Goal: Information Seeking & Learning: Learn about a topic

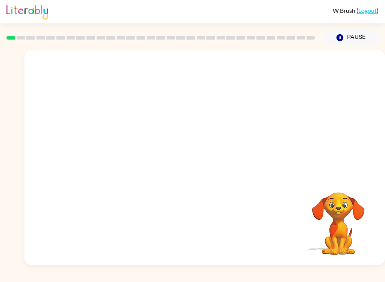
click at [336, 42] on button "Pause Pause" at bounding box center [351, 37] width 55 height 17
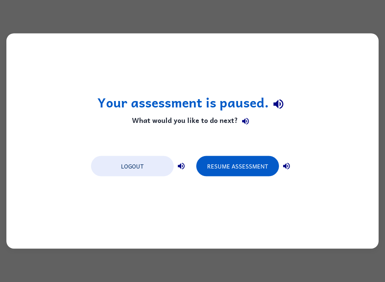
click at [240, 176] on button "Resume Assessment" at bounding box center [237, 166] width 83 height 20
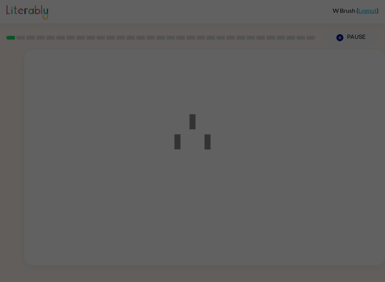
click at [244, 179] on div at bounding box center [192, 141] width 385 height 282
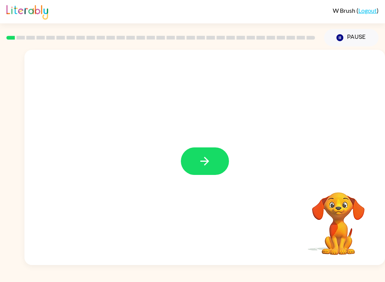
click at [190, 180] on div at bounding box center [204, 157] width 361 height 215
click at [205, 164] on icon "button" at bounding box center [205, 161] width 9 height 9
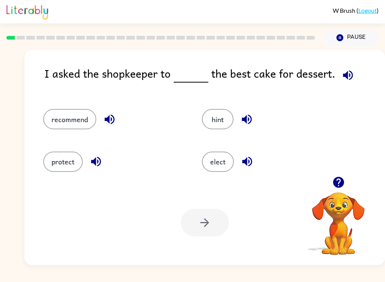
click at [71, 126] on button "recommend" at bounding box center [69, 119] width 53 height 20
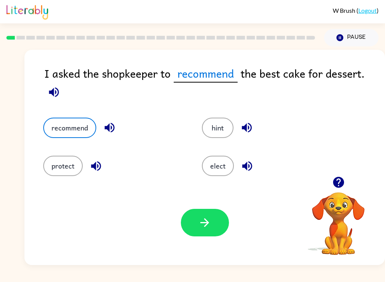
click at [215, 218] on button "button" at bounding box center [205, 222] width 48 height 27
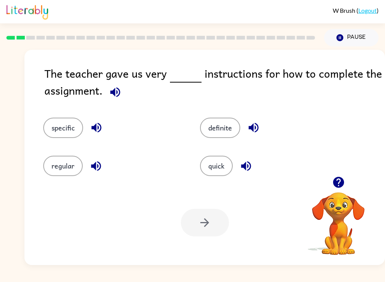
click at [66, 128] on button "specific" at bounding box center [63, 127] width 40 height 20
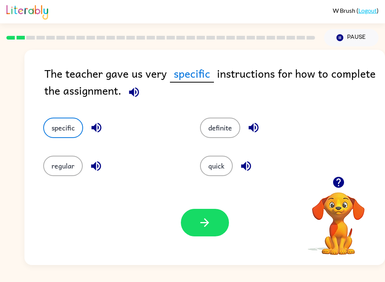
click at [221, 230] on button "button" at bounding box center [205, 222] width 48 height 27
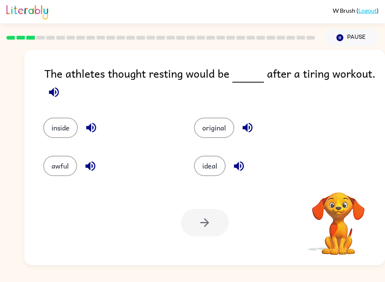
click at [224, 131] on button "original" at bounding box center [214, 127] width 40 height 20
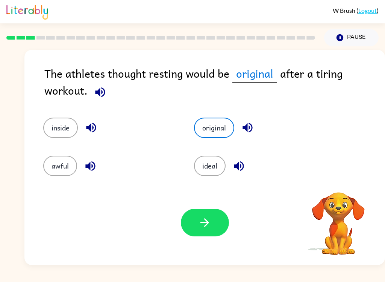
click at [220, 123] on button "original" at bounding box center [214, 127] width 40 height 20
click at [218, 124] on button "original" at bounding box center [214, 127] width 40 height 20
click at [207, 163] on button "ideal" at bounding box center [210, 165] width 32 height 20
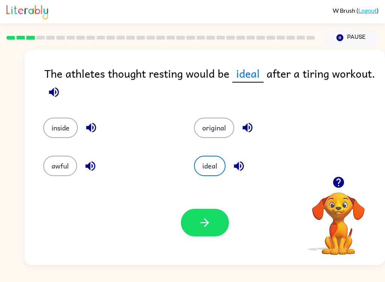
click at [212, 219] on button "button" at bounding box center [205, 222] width 48 height 27
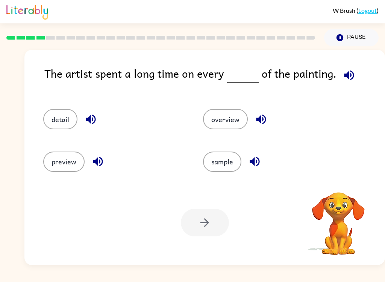
click at [382, 275] on div "W Brush ( Logout ) Pause Pause The artist spent a long time on every of the pai…" at bounding box center [192, 141] width 385 height 282
click at [57, 128] on button "detail" at bounding box center [60, 119] width 34 height 20
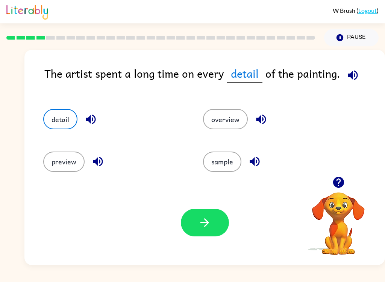
click at [217, 224] on button "button" at bounding box center [205, 222] width 48 height 27
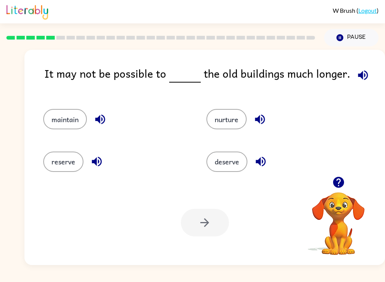
click at [66, 166] on button "reserve" at bounding box center [63, 161] width 40 height 20
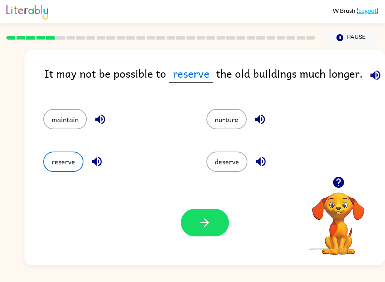
click at [76, 117] on button "maintain" at bounding box center [65, 119] width 44 height 20
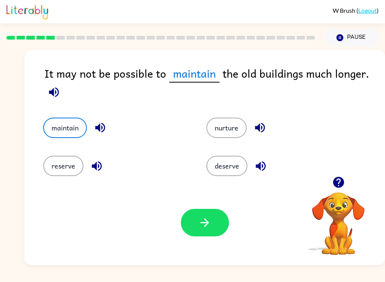
click at [214, 224] on button "button" at bounding box center [205, 222] width 48 height 27
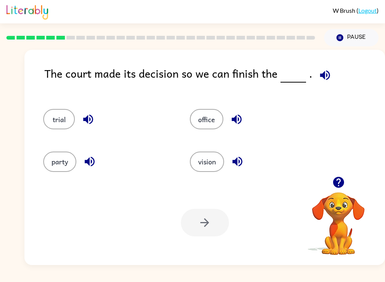
click at [300, 73] on span at bounding box center [301, 73] width 3 height 17
click at [58, 113] on button "trial" at bounding box center [59, 119] width 32 height 20
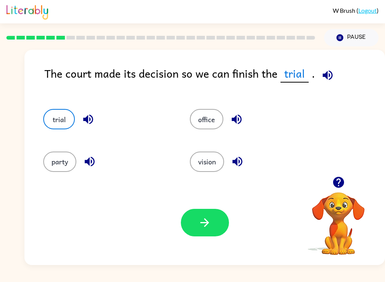
click at [218, 230] on button "button" at bounding box center [205, 222] width 48 height 27
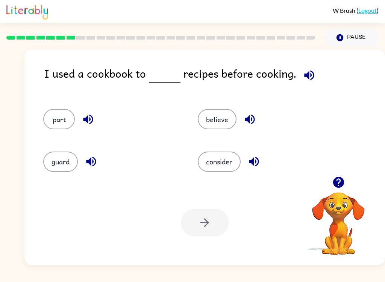
click at [225, 158] on button "consider" at bounding box center [219, 161] width 43 height 20
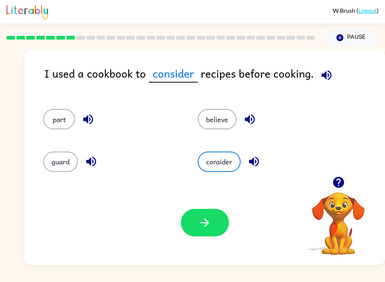
click at [213, 222] on button "button" at bounding box center [205, 222] width 48 height 27
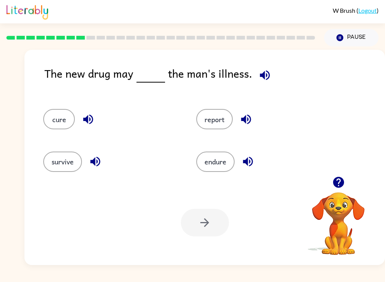
click at [59, 119] on button "cure" at bounding box center [59, 119] width 32 height 20
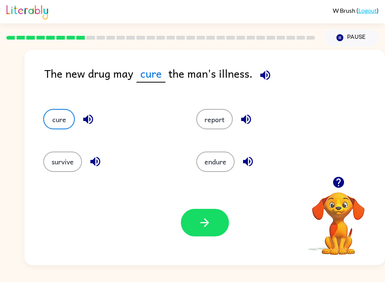
click at [216, 216] on button "button" at bounding box center [205, 222] width 48 height 27
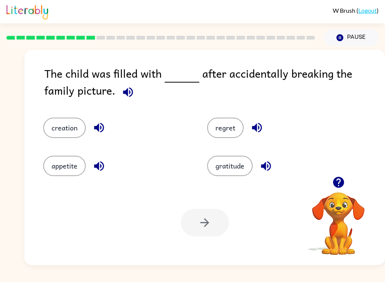
click at [233, 125] on button "regret" at bounding box center [225, 127] width 37 height 20
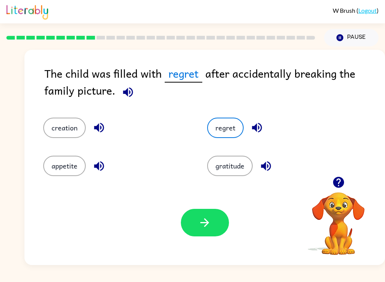
click at [216, 223] on button "button" at bounding box center [205, 222] width 48 height 27
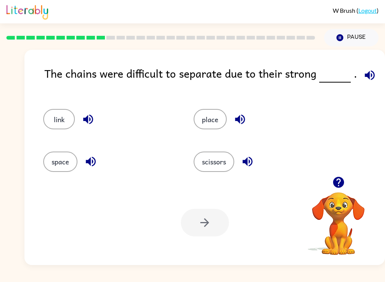
click at [50, 114] on button "link" at bounding box center [59, 119] width 32 height 20
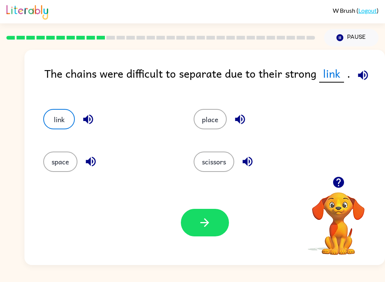
click at [222, 216] on button "button" at bounding box center [205, 222] width 48 height 27
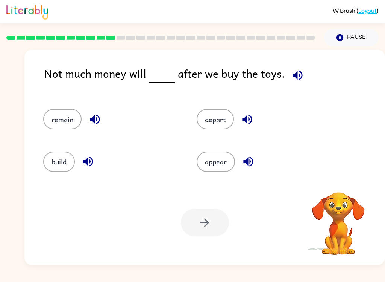
click at [58, 115] on button "remain" at bounding box center [62, 119] width 38 height 20
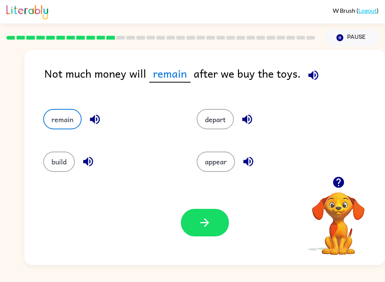
click at [225, 224] on button "button" at bounding box center [205, 222] width 48 height 27
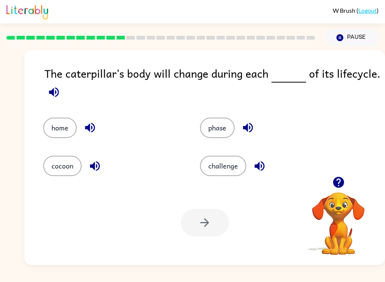
click at [218, 134] on button "phase" at bounding box center [217, 127] width 35 height 20
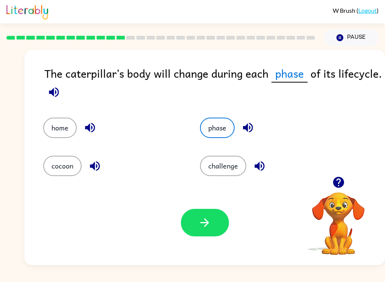
click at [209, 219] on icon "button" at bounding box center [204, 222] width 13 height 13
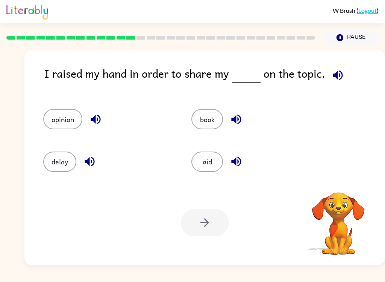
click at [62, 126] on button "opinion" at bounding box center [62, 119] width 39 height 20
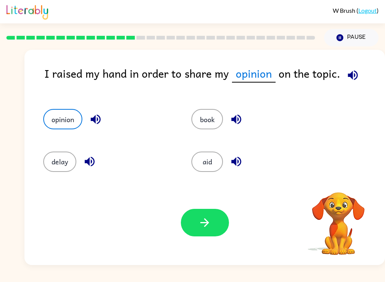
click at [214, 205] on div "Your browser must support playing .mp4 files to use Literably. Please try using…" at bounding box center [204, 222] width 361 height 85
click at [205, 218] on icon "button" at bounding box center [204, 222] width 13 height 13
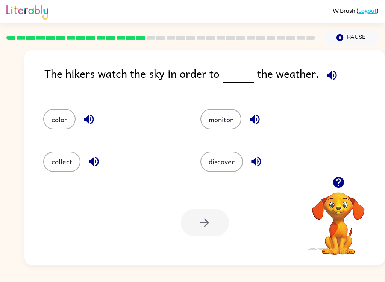
click at [235, 117] on button "monitor" at bounding box center [221, 119] width 41 height 20
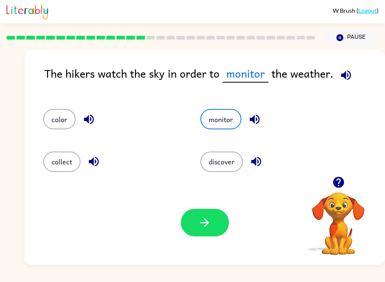
click at [212, 226] on button "button" at bounding box center [205, 222] width 48 height 27
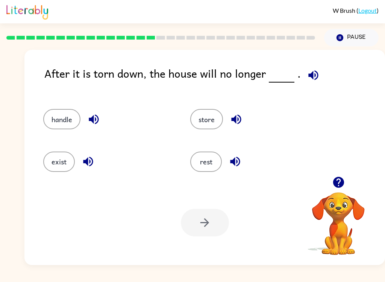
click at [71, 169] on button "exist" at bounding box center [59, 161] width 32 height 20
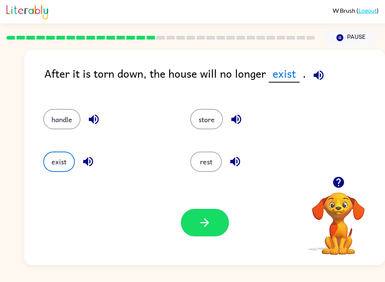
click at [215, 225] on button "button" at bounding box center [205, 222] width 48 height 27
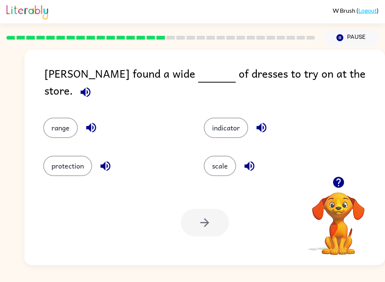
click at [224, 162] on button "scale" at bounding box center [220, 165] width 32 height 20
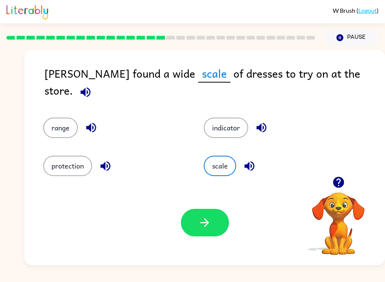
click at [218, 221] on button "button" at bounding box center [205, 222] width 48 height 27
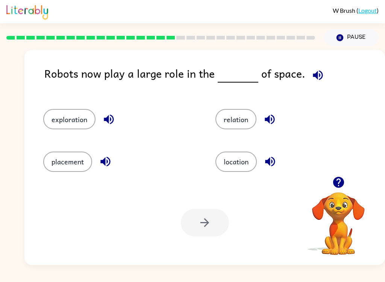
click at [81, 116] on button "exploration" at bounding box center [69, 119] width 52 height 20
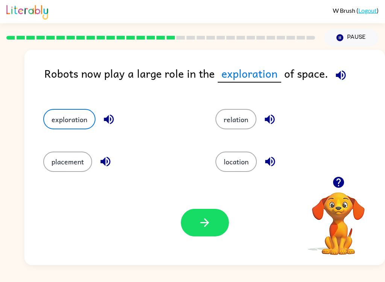
click at [211, 217] on icon "button" at bounding box center [204, 222] width 13 height 13
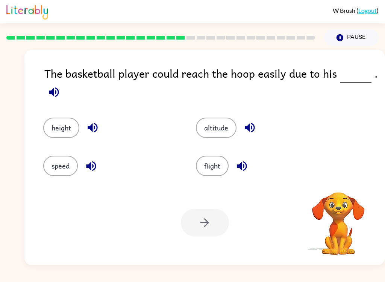
click at [112, 133] on div "height" at bounding box center [110, 127] width 135 height 20
click at [67, 125] on button "height" at bounding box center [61, 127] width 36 height 20
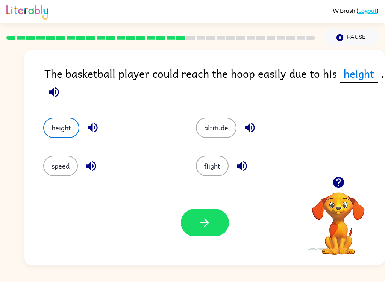
click at [224, 225] on button "button" at bounding box center [205, 222] width 48 height 27
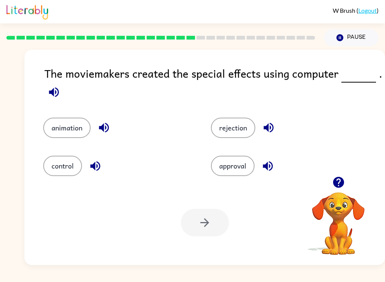
click at [67, 137] on button "animation" at bounding box center [66, 127] width 47 height 20
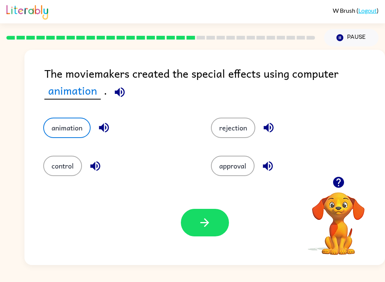
click at [238, 131] on button "rejection" at bounding box center [233, 127] width 44 height 20
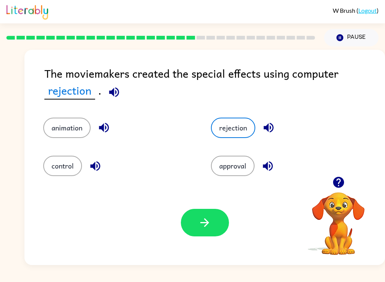
click at [248, 163] on button "approval" at bounding box center [233, 165] width 44 height 20
click at [71, 166] on button "control" at bounding box center [62, 165] width 39 height 20
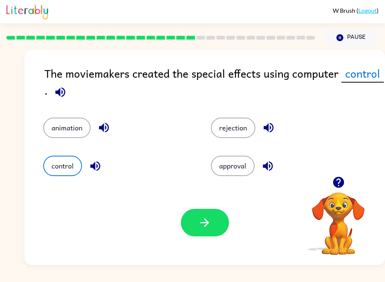
click at [70, 125] on button "animation" at bounding box center [66, 127] width 47 height 20
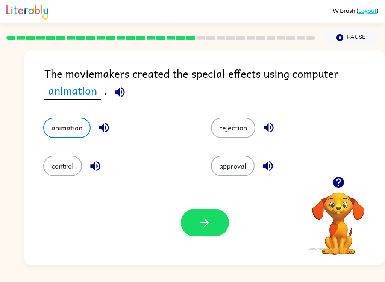
click at [211, 226] on icon "button" at bounding box center [204, 222] width 13 height 13
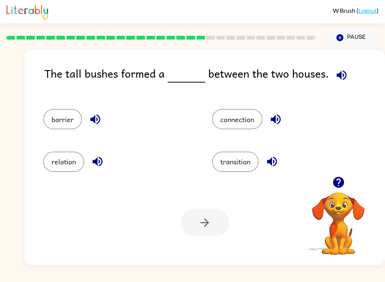
click at [218, 230] on div at bounding box center [205, 222] width 48 height 27
click at [61, 115] on button "barrier" at bounding box center [62, 119] width 39 height 20
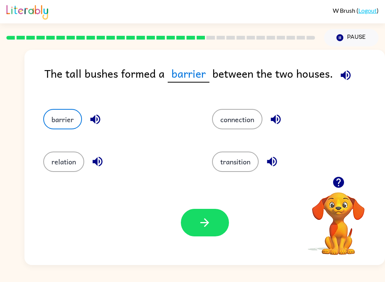
click at [203, 223] on icon "button" at bounding box center [205, 222] width 9 height 9
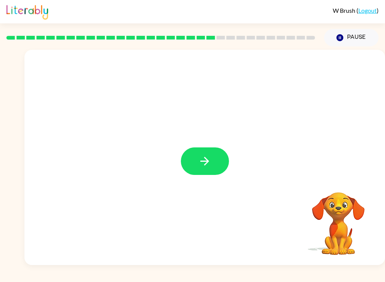
click at [189, 159] on button "button" at bounding box center [205, 160] width 48 height 27
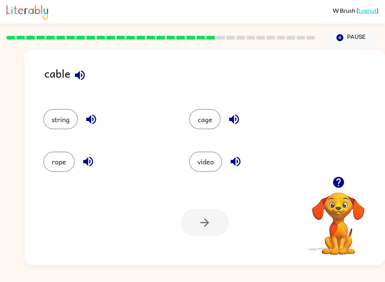
click at [55, 155] on button "rope" at bounding box center [59, 161] width 32 height 20
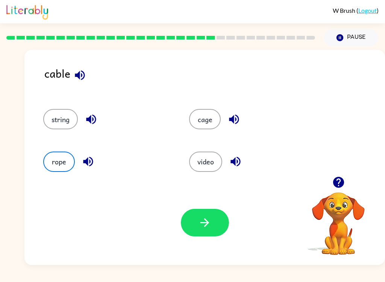
click at [218, 222] on button "button" at bounding box center [205, 222] width 48 height 27
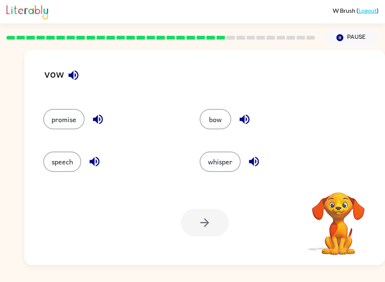
click at [66, 125] on button "promise" at bounding box center [63, 119] width 41 height 20
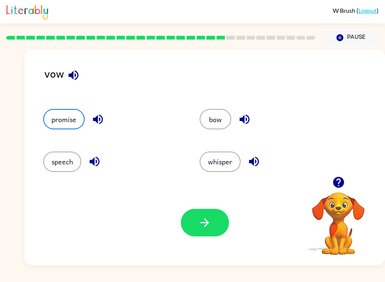
click at [208, 225] on icon "button" at bounding box center [204, 222] width 13 height 13
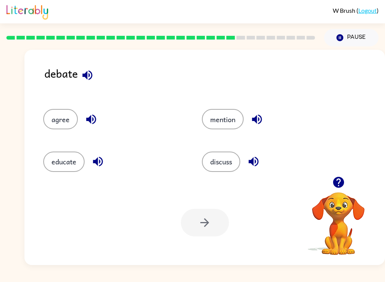
click at [226, 164] on button "discuss" at bounding box center [221, 161] width 38 height 20
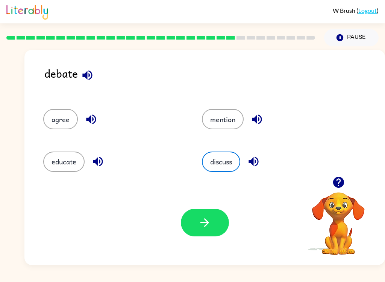
click at [206, 222] on icon "button" at bounding box center [204, 222] width 13 height 13
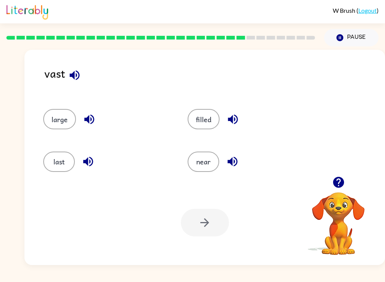
click at [61, 104] on div "large" at bounding box center [101, 115] width 145 height 42
click at [60, 112] on button "large" at bounding box center [59, 119] width 33 height 20
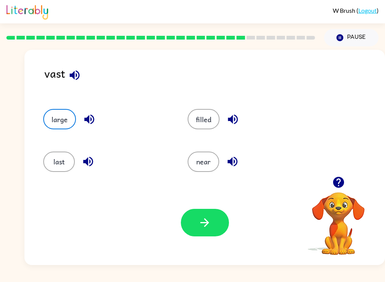
click at [214, 219] on button "button" at bounding box center [205, 222] width 48 height 27
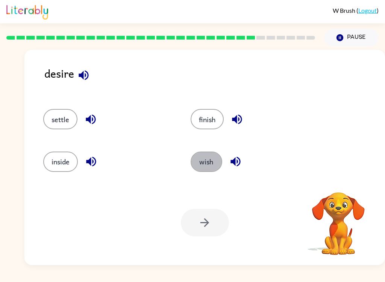
click at [212, 169] on button "wish" at bounding box center [207, 161] width 32 height 20
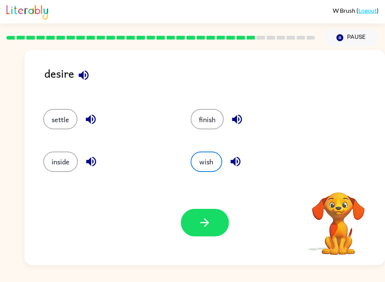
click at [217, 230] on button "button" at bounding box center [205, 222] width 48 height 27
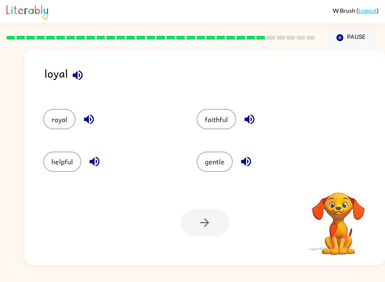
click at [216, 117] on button "faithful" at bounding box center [217, 119] width 40 height 20
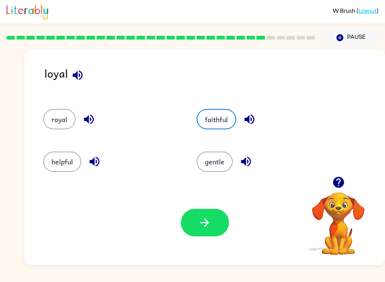
click at [226, 229] on button "button" at bounding box center [205, 222] width 48 height 27
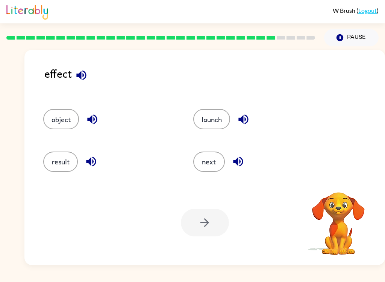
click at [63, 162] on button "result" at bounding box center [60, 161] width 35 height 20
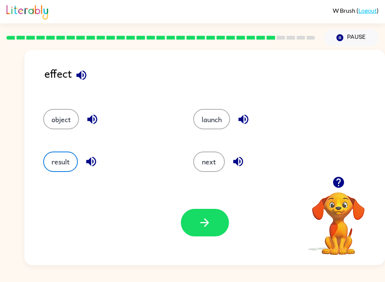
click at [53, 166] on button "result" at bounding box center [60, 161] width 35 height 20
click at [221, 117] on button "launch" at bounding box center [211, 119] width 37 height 20
click at [39, 134] on div "object" at bounding box center [104, 115] width 150 height 42
click at [53, 167] on button "result" at bounding box center [60, 161] width 35 height 20
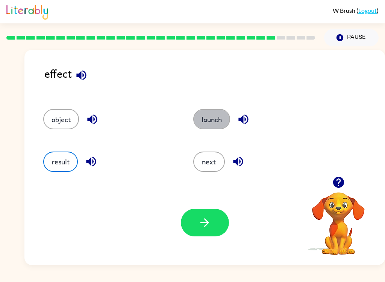
click at [215, 129] on button "launch" at bounding box center [211, 119] width 37 height 20
click at [50, 122] on button "object" at bounding box center [61, 119] width 36 height 20
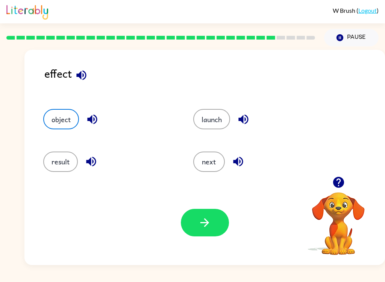
click at [54, 168] on button "result" at bounding box center [60, 161] width 35 height 20
click at [212, 119] on button "launch" at bounding box center [211, 119] width 37 height 20
click at [70, 116] on button "object" at bounding box center [61, 119] width 36 height 20
click at [205, 152] on button "next" at bounding box center [209, 161] width 32 height 20
click at [71, 160] on button "result" at bounding box center [60, 161] width 35 height 20
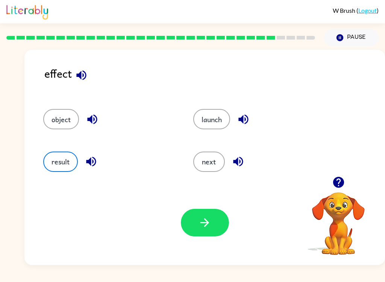
click at [210, 117] on button "launch" at bounding box center [211, 119] width 37 height 20
click at [66, 119] on button "object" at bounding box center [61, 119] width 36 height 20
click at [207, 172] on button "next" at bounding box center [209, 161] width 32 height 20
click at [67, 162] on button "result" at bounding box center [60, 161] width 35 height 20
click at [216, 228] on button "button" at bounding box center [205, 222] width 48 height 27
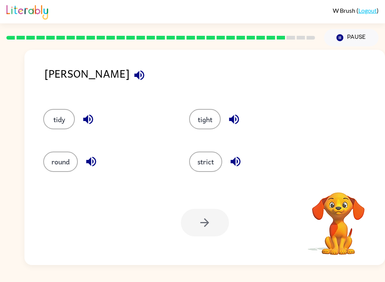
click at [206, 164] on button "strict" at bounding box center [205, 161] width 33 height 20
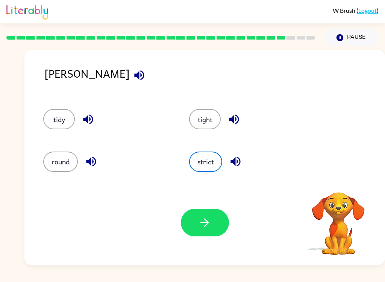
click at [218, 222] on button "button" at bounding box center [205, 222] width 48 height 27
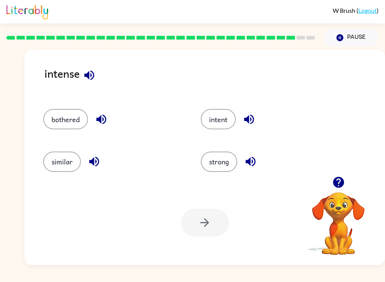
click at [230, 177] on div "strong" at bounding box center [266, 158] width 158 height 42
click at [236, 160] on button "strong" at bounding box center [219, 161] width 37 height 20
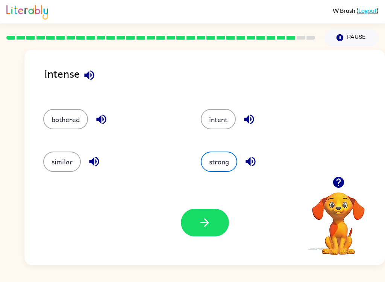
click at [226, 231] on button "button" at bounding box center [205, 222] width 48 height 27
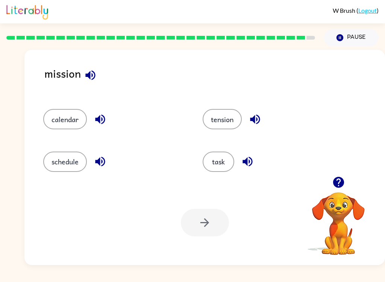
click at [225, 169] on button "task" at bounding box center [219, 161] width 32 height 20
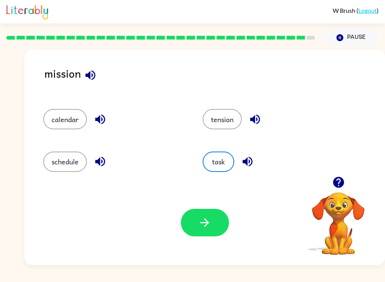
click at [213, 219] on button "button" at bounding box center [205, 222] width 48 height 27
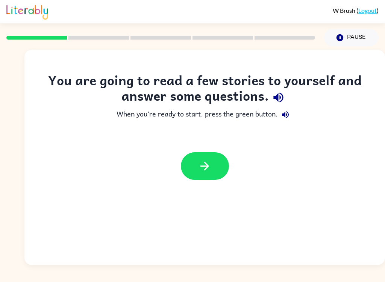
click at [351, 36] on button "Pause Pause" at bounding box center [351, 37] width 55 height 17
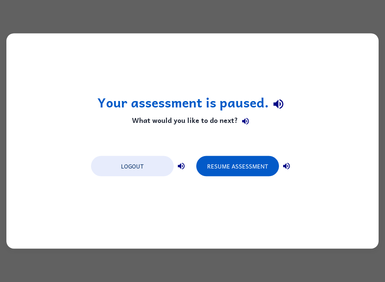
click at [251, 244] on div "Your assessment is paused. What would you like to do next? Logout Resume Assess…" at bounding box center [192, 140] width 373 height 215
click at [238, 253] on div "Your assessment is paused. What would you like to do next? Logout Resume Assess…" at bounding box center [192, 141] width 385 height 282
click at [157, 166] on button "Logout" at bounding box center [132, 166] width 83 height 20
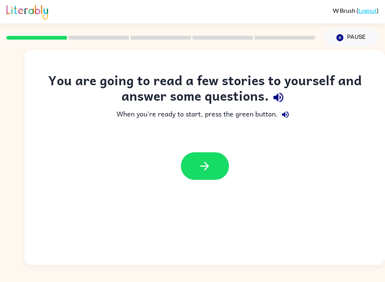
click at [211, 170] on icon "button" at bounding box center [204, 165] width 13 height 13
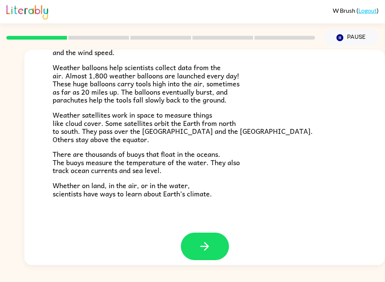
scroll to position [204, 0]
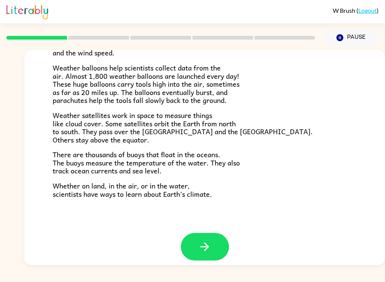
click at [219, 234] on button "button" at bounding box center [205, 246] width 48 height 27
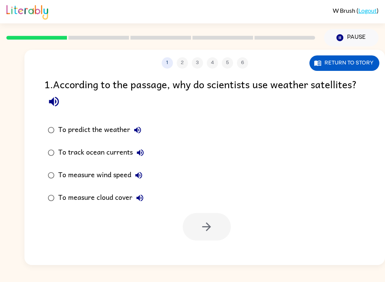
click at [355, 66] on button "Return to story" at bounding box center [345, 62] width 70 height 15
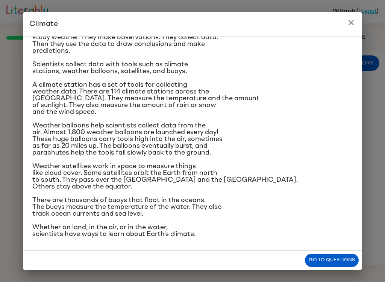
scroll to position [140, 0]
click at [347, 260] on button "Go to questions" at bounding box center [332, 259] width 54 height 13
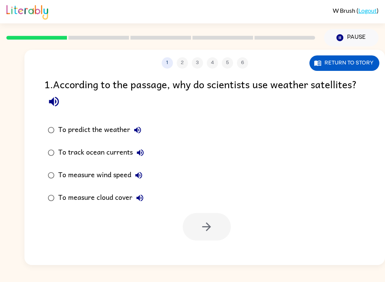
click at [362, 56] on button "Return to story" at bounding box center [345, 62] width 70 height 15
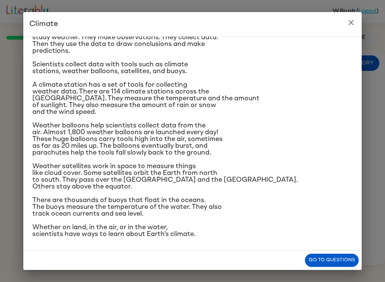
scroll to position [139, 0]
click at [347, 255] on button "Go to questions" at bounding box center [332, 259] width 54 height 13
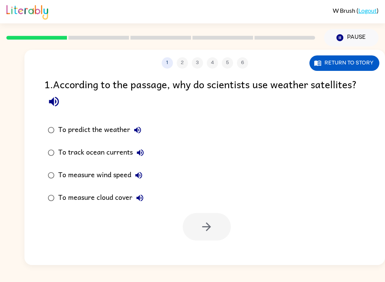
click at [118, 178] on div "To measure wind speed" at bounding box center [102, 174] width 88 height 15
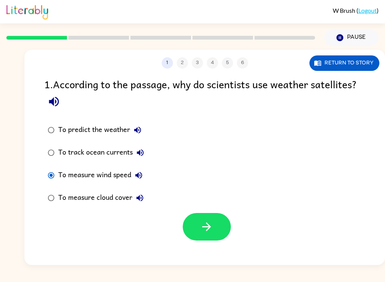
click at [113, 200] on div "To measure cloud cover" at bounding box center [102, 197] width 89 height 15
click at [359, 67] on button "Return to story" at bounding box center [345, 62] width 70 height 15
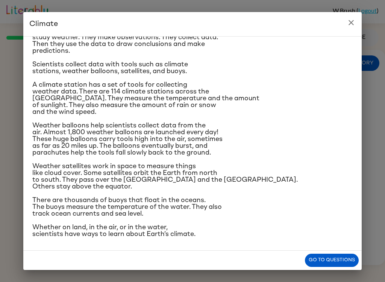
click at [349, 257] on button "Go to questions" at bounding box center [332, 259] width 54 height 13
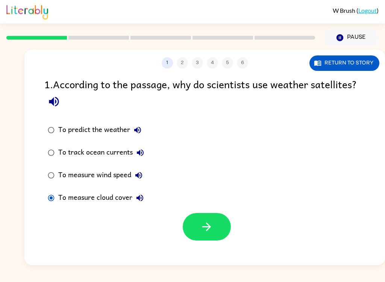
click at [217, 230] on button "button" at bounding box center [207, 226] width 48 height 27
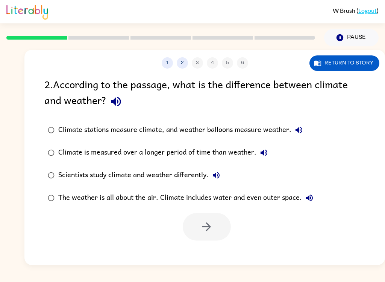
click at [298, 279] on div "W Brush ( Logout ) Pause Pause 1 2 3 4 5 6 Return to story 2 . According to the…" at bounding box center [192, 141] width 385 height 282
click at [238, 153] on div "Climate is measured over a longer period of time than weather." at bounding box center [164, 152] width 213 height 15
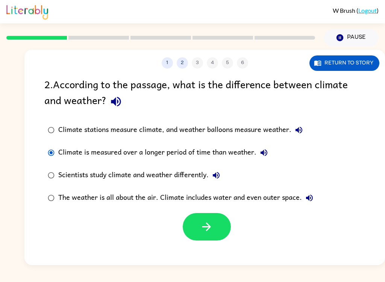
click at [219, 234] on button "button" at bounding box center [207, 226] width 48 height 27
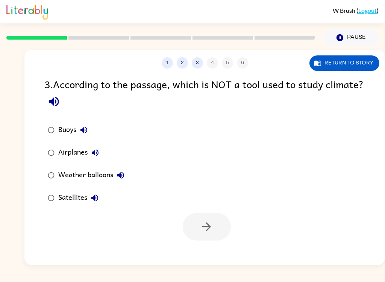
click at [66, 158] on div "Airplanes" at bounding box center [80, 152] width 44 height 15
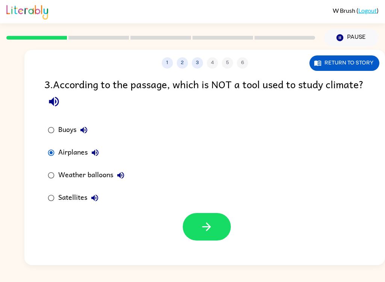
click at [210, 228] on icon "button" at bounding box center [206, 226] width 9 height 9
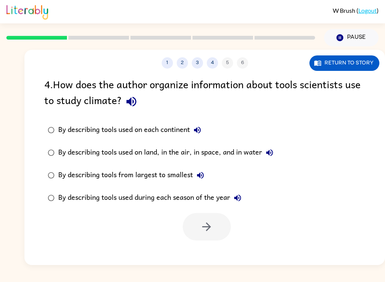
click at [190, 123] on div "By describing tools used on each continent" at bounding box center [131, 129] width 147 height 15
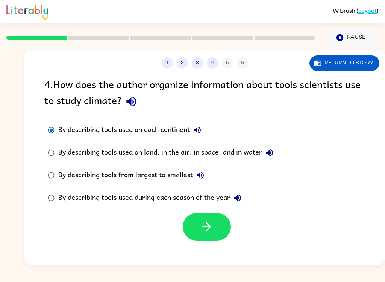
click at [248, 154] on div "By describing tools used on land, in the air, in space, and in water" at bounding box center [167, 152] width 219 height 15
click at [376, 277] on div "W Brush ( Logout ) Pause Pause 1 2 3 4 5 6 Return to story 4 . How does the aut…" at bounding box center [192, 141] width 385 height 282
click at [214, 240] on button "button" at bounding box center [207, 226] width 48 height 27
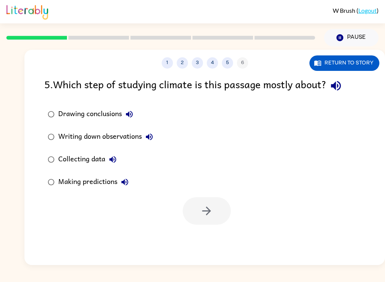
click at [342, 62] on button "Return to story" at bounding box center [345, 62] width 70 height 15
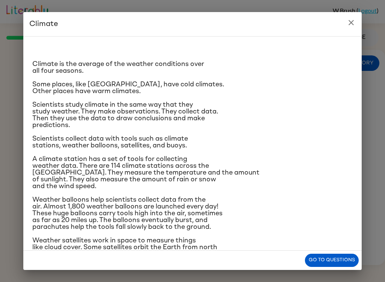
click at [339, 266] on button "Go to questions" at bounding box center [332, 259] width 54 height 13
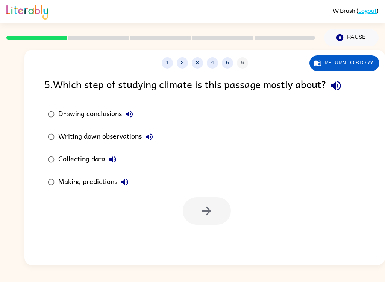
click at [81, 166] on div "Collecting data" at bounding box center [89, 159] width 62 height 15
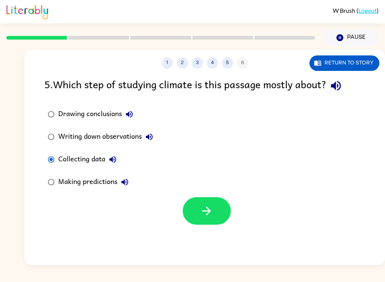
click at [213, 195] on div at bounding box center [204, 208] width 361 height 31
click at [205, 207] on icon "button" at bounding box center [206, 210] width 13 height 13
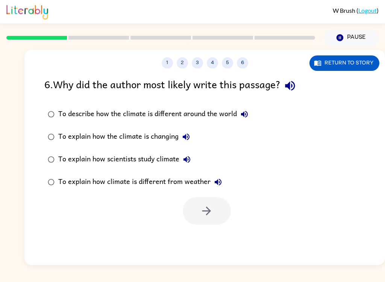
click at [121, 153] on div "To explain how scientists study climate" at bounding box center [126, 159] width 136 height 15
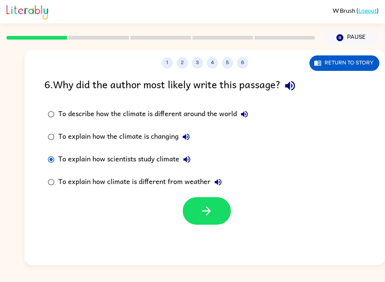
click at [208, 212] on icon "button" at bounding box center [206, 210] width 13 height 13
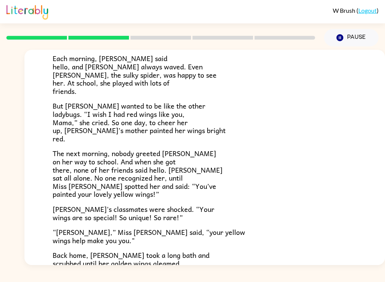
scroll to position [103, 0]
click at [371, 279] on div "W Brush ( Logout ) Pause Pause Lily Ladybug Lily the ladybug was a special bug.…" at bounding box center [192, 141] width 385 height 282
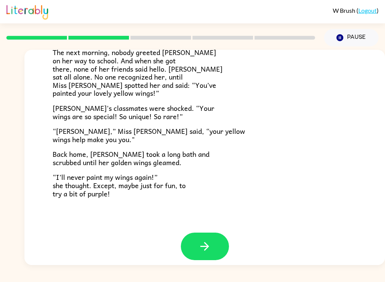
scroll to position [204, 0]
click at [209, 240] on icon "button" at bounding box center [204, 246] width 13 height 13
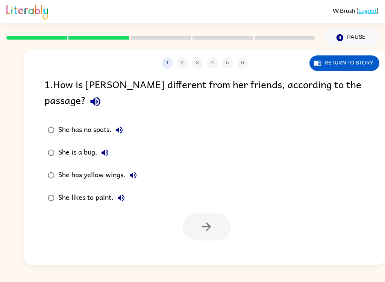
click at [68, 167] on div "She has yellow wings." at bounding box center [99, 174] width 82 height 15
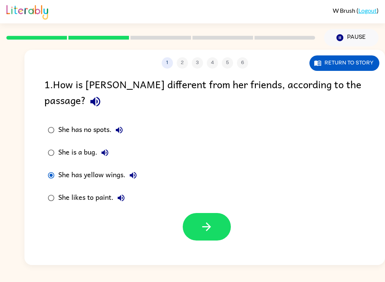
click at [220, 213] on button "button" at bounding box center [207, 226] width 48 height 27
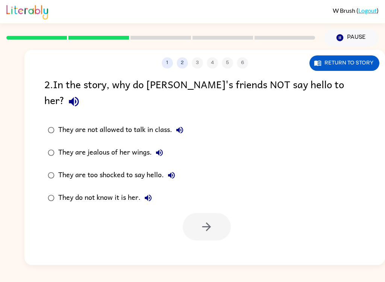
click at [65, 190] on div "They do not know it is her." at bounding box center [106, 197] width 97 height 15
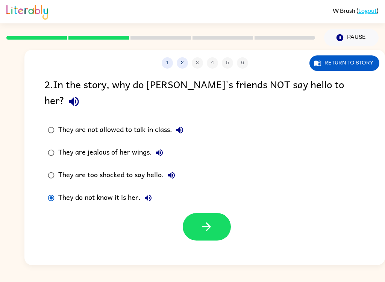
click at [221, 220] on button "button" at bounding box center [207, 226] width 48 height 27
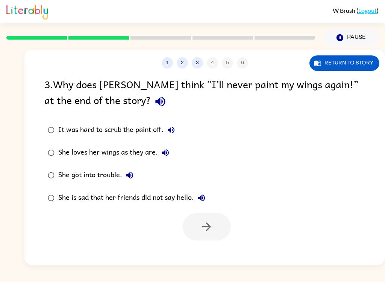
click at [370, 273] on div "W Brush ( Logout ) Pause Pause 1 2 3 4 5 6 Return to story 3 . Why does Lily th…" at bounding box center [192, 141] width 385 height 282
click at [141, 157] on div "She loves her wings as they are." at bounding box center [115, 152] width 115 height 15
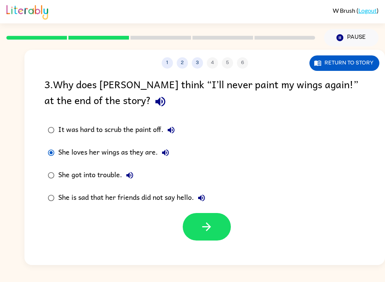
click at [204, 225] on icon "button" at bounding box center [206, 226] width 13 height 13
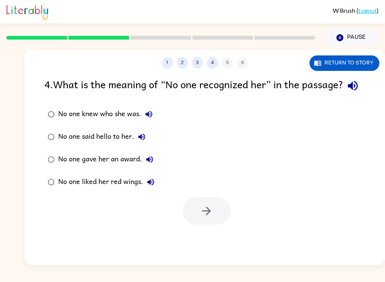
click at [382, 274] on div "W Brush ( Logout ) Pause Pause 1 2 3 4 5 6 Return to story 4 . What is the mean…" at bounding box center [192, 141] width 385 height 282
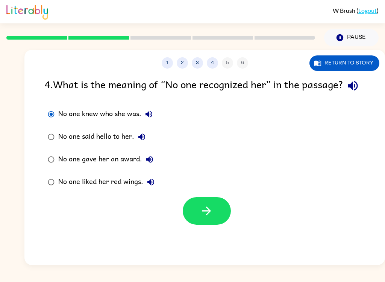
click at [75, 144] on div "No one said hello to her." at bounding box center [103, 136] width 91 height 15
click at [203, 224] on button "button" at bounding box center [207, 210] width 48 height 27
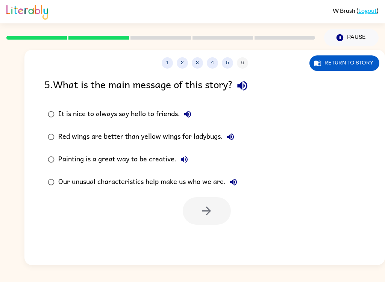
click at [202, 235] on div "1 2 3 4 5 6 Return to story 5 . What is the main message of this story? It is n…" at bounding box center [204, 157] width 361 height 215
click at [147, 192] on label "Our unusual characteristics help make us who we are." at bounding box center [142, 181] width 205 height 23
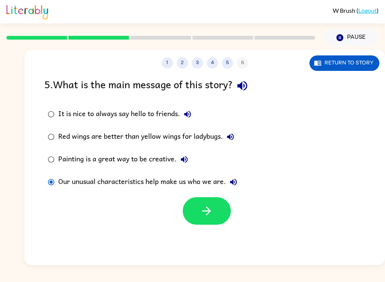
click at [211, 213] on icon "button" at bounding box center [206, 210] width 13 height 13
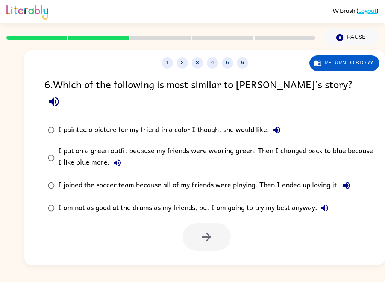
click at [291, 145] on div "I put on a green outfit because my friends were wearing green. Then I changed b…" at bounding box center [216, 157] width 317 height 25
click at [205, 230] on icon "button" at bounding box center [206, 236] width 13 height 13
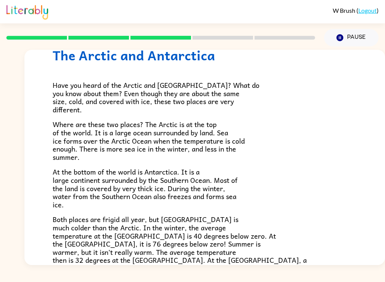
scroll to position [31, 0]
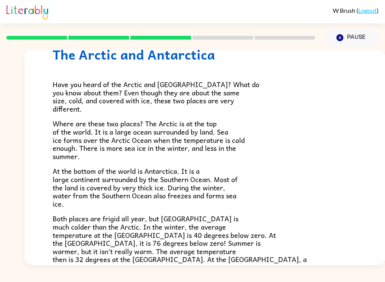
click at [313, 207] on div "Have you heard of the Arctic and Antarctica? What do you know about them? Even …" at bounding box center [205, 190] width 304 height 256
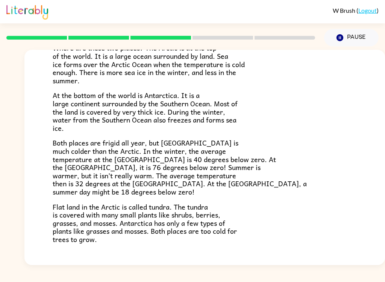
scroll to position [106, 0]
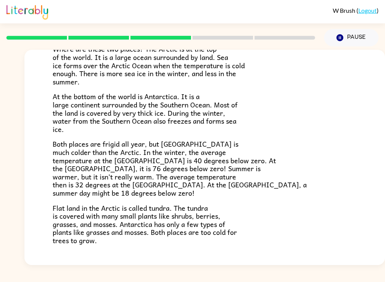
click at [380, 273] on div "W Brush ( Logout ) Pause Pause The Arctic and Antarctica Have you heard of the …" at bounding box center [192, 141] width 385 height 282
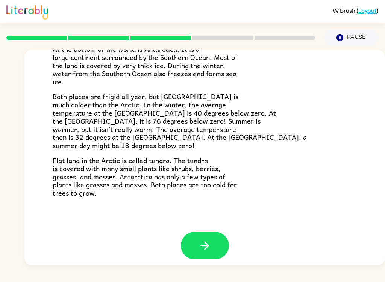
scroll to position [153, 0]
click at [382, 273] on div "W Brush ( Logout ) Pause Pause The Arctic and Antarctica Have you heard of the …" at bounding box center [192, 141] width 385 height 282
click at [211, 244] on icon "button" at bounding box center [204, 245] width 13 height 13
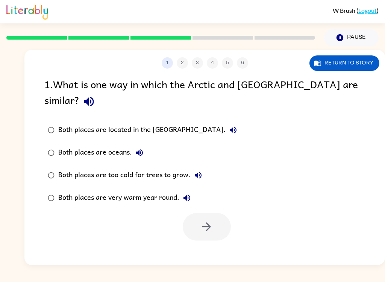
click at [166, 167] on div "Both places are too cold for trees to grow." at bounding box center [132, 174] width 148 height 15
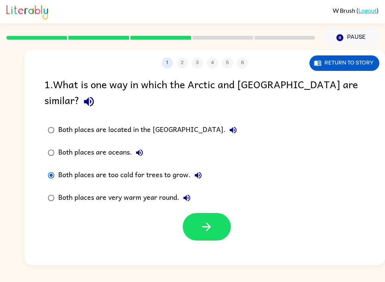
click at [208, 222] on icon "button" at bounding box center [206, 226] width 9 height 9
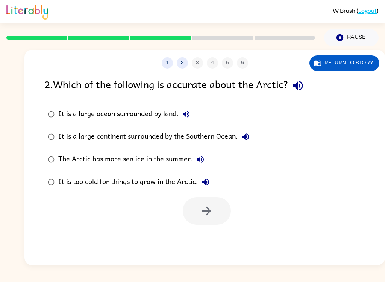
click at [163, 110] on div "It is a large ocean surrounded by land." at bounding box center [125, 114] width 135 height 15
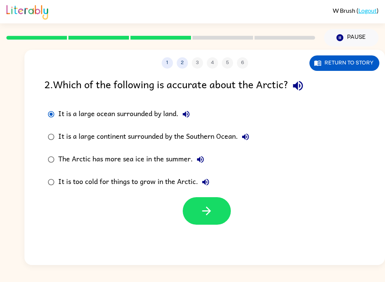
click at [207, 211] on icon "button" at bounding box center [206, 210] width 9 height 9
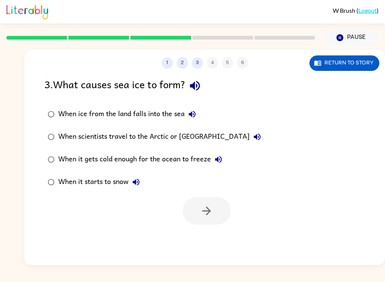
click at [34, 275] on div "W Brush ( Logout ) Pause Pause 1 2 3 4 5 6 Return to story 3 . What causes sea …" at bounding box center [192, 141] width 385 height 282
click at [190, 163] on div "When it gets cold enough for the ocean to freeze" at bounding box center [142, 159] width 168 height 15
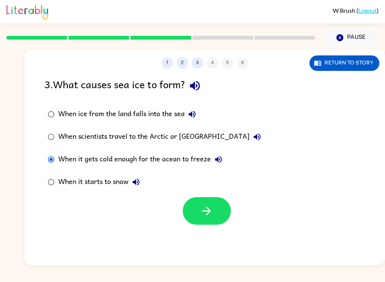
click at [206, 210] on icon "button" at bounding box center [206, 210] width 13 height 13
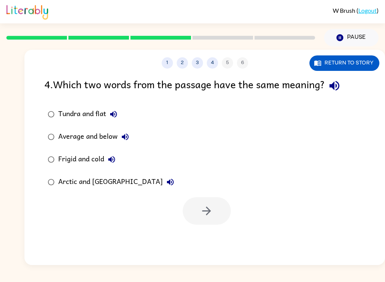
click at [88, 161] on div "Frigid and cold" at bounding box center [88, 159] width 61 height 15
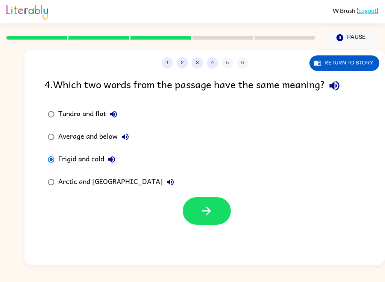
click at [212, 221] on button "button" at bounding box center [207, 210] width 48 height 27
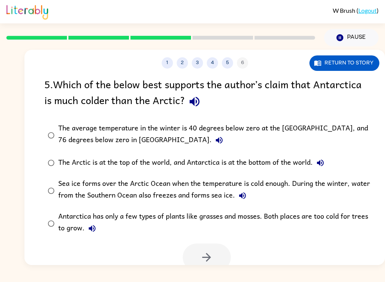
click at [332, 139] on div "The average temperature in the winter is 40 degrees below zero at the North Pol…" at bounding box center [216, 134] width 317 height 25
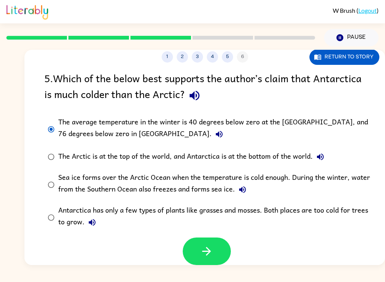
scroll to position [6, 0]
click at [209, 252] on icon "button" at bounding box center [206, 250] width 13 height 13
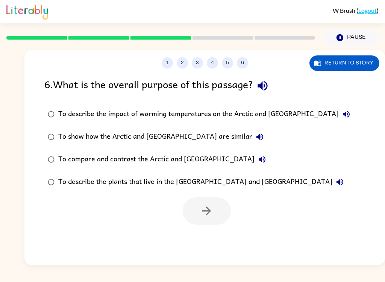
click at [171, 135] on div "To show how the Arctic and Antarctica are similar" at bounding box center [162, 136] width 209 height 15
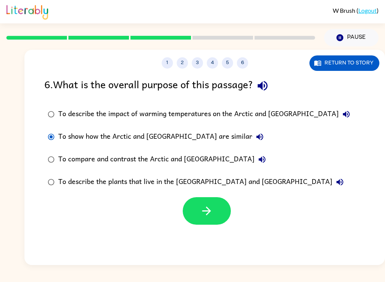
click at [175, 155] on div "To compare and contrast the Arctic and Antarctica" at bounding box center [164, 159] width 212 height 15
click at [216, 224] on button "button" at bounding box center [207, 210] width 48 height 27
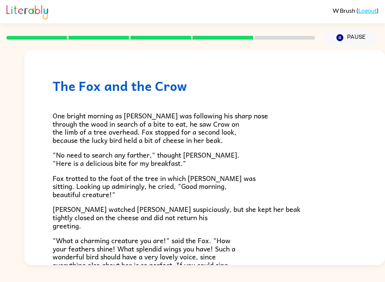
click at [381, 275] on div "W Brush ( Logout ) Pause Pause The Fox and the Crow One bright morning as Fox w…" at bounding box center [192, 141] width 385 height 282
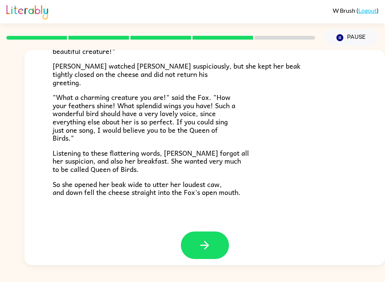
scroll to position [143, 0]
click at [213, 242] on button "button" at bounding box center [205, 244] width 48 height 27
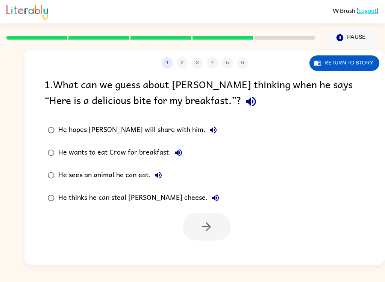
scroll to position [0, 0]
click at [150, 199] on div "He thinks he can steal Crow’s cheese." at bounding box center [140, 197] width 165 height 15
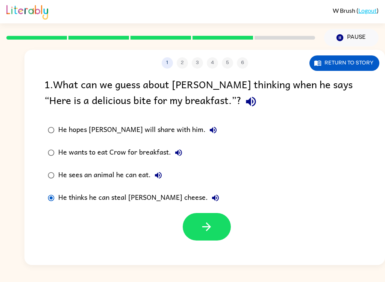
click at [207, 229] on icon "button" at bounding box center [206, 226] width 13 height 13
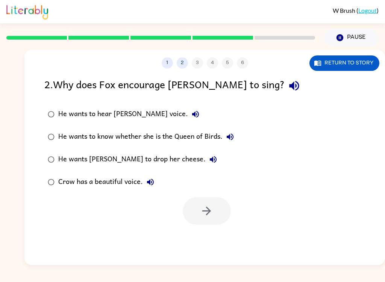
click at [131, 161] on div "He wants Crow to drop her cheese." at bounding box center [139, 159] width 163 height 15
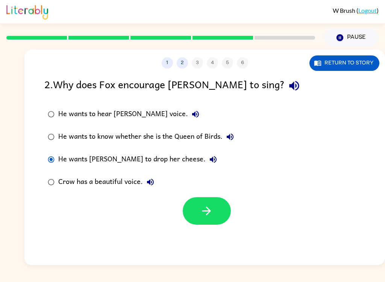
click at [220, 207] on button "button" at bounding box center [207, 210] width 48 height 27
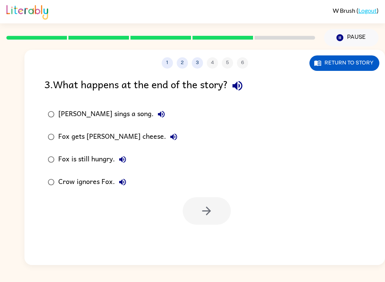
click at [109, 139] on div "Fox gets Crow's cheese." at bounding box center [119, 136] width 123 height 15
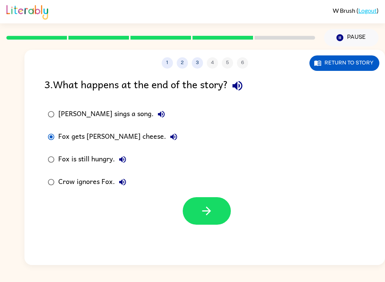
click at [114, 134] on div "Fox gets Crow's cheese." at bounding box center [119, 136] width 123 height 15
click at [216, 203] on button "button" at bounding box center [207, 210] width 48 height 27
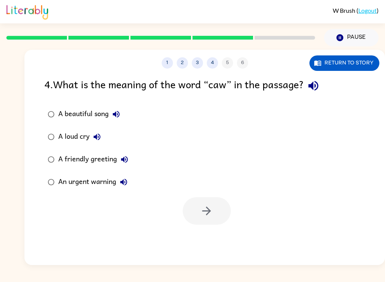
click at [71, 137] on div "A loud cry" at bounding box center [81, 136] width 46 height 15
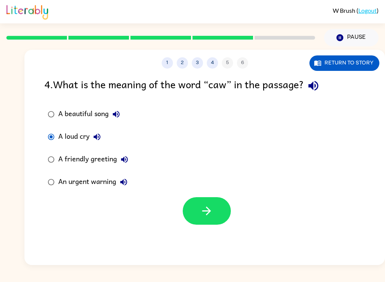
click at [221, 210] on button "button" at bounding box center [207, 210] width 48 height 27
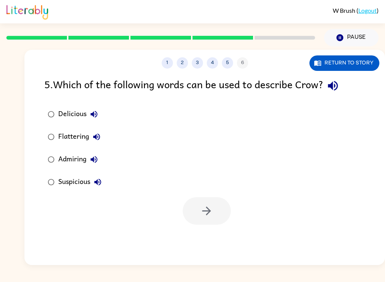
click at [381, 276] on div "W Brush ( Logout ) Pause Pause 1 2 3 4 5 6 Return to story 5 . Which of the fol…" at bounding box center [192, 141] width 385 height 282
click at [65, 182] on div "Suspicious" at bounding box center [81, 181] width 47 height 15
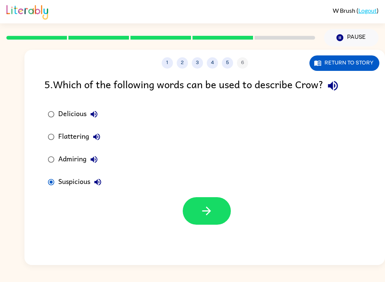
click at [79, 166] on div "Admiring" at bounding box center [79, 159] width 43 height 15
click at [209, 206] on icon "button" at bounding box center [206, 210] width 13 height 13
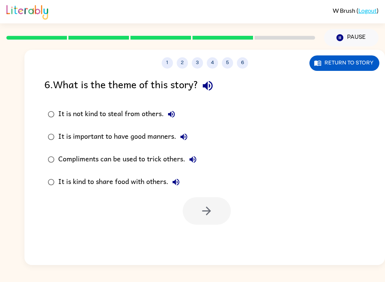
click at [152, 157] on div "Compliments can be used to trick others." at bounding box center [129, 159] width 142 height 15
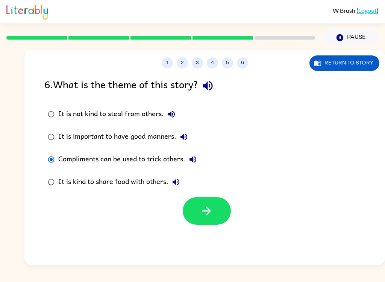
click at [211, 212] on icon "button" at bounding box center [206, 210] width 13 height 13
